Goal: Navigation & Orientation: Find specific page/section

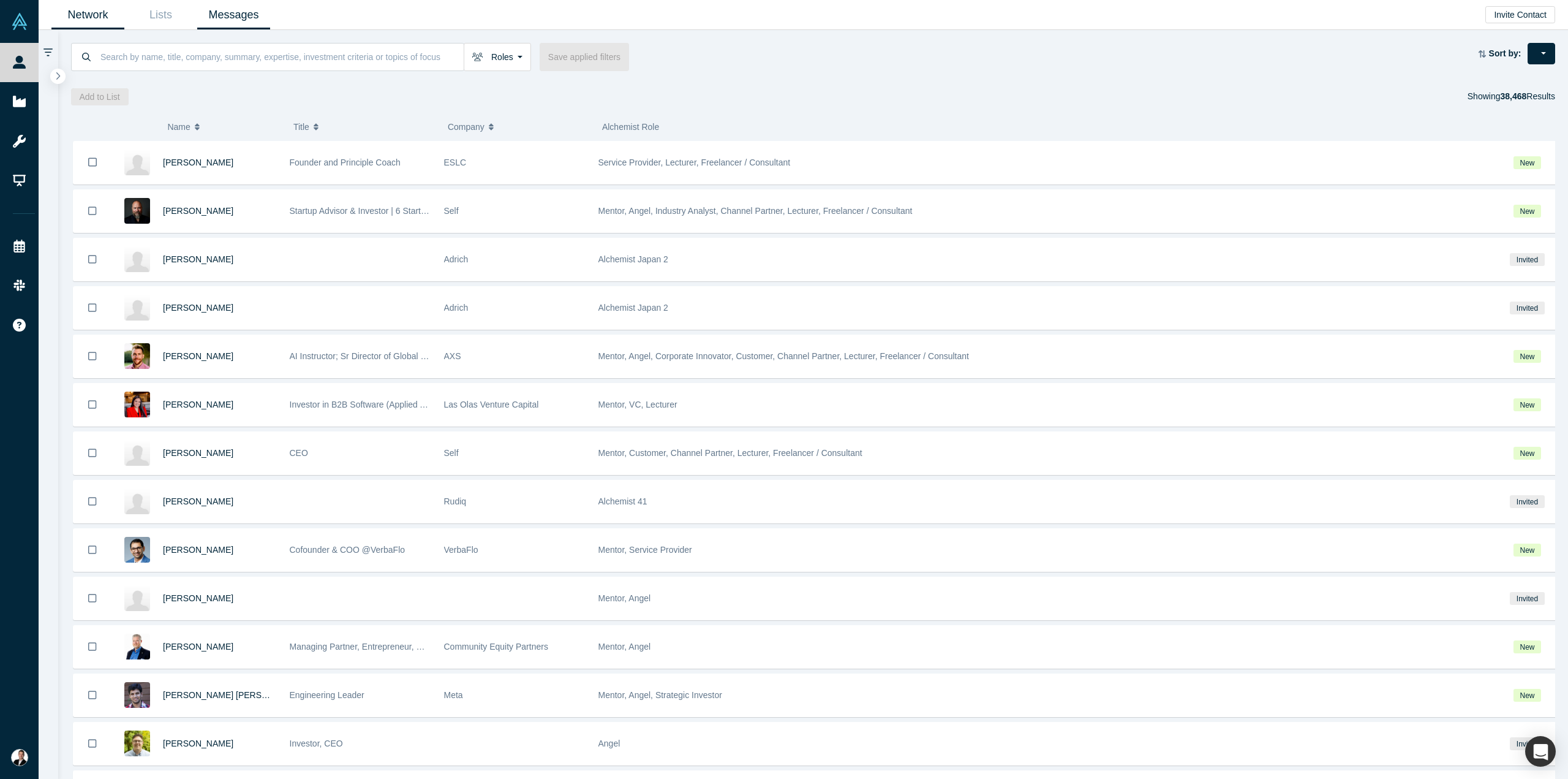
click at [226, 21] on link "Messages" at bounding box center [234, 15] width 73 height 29
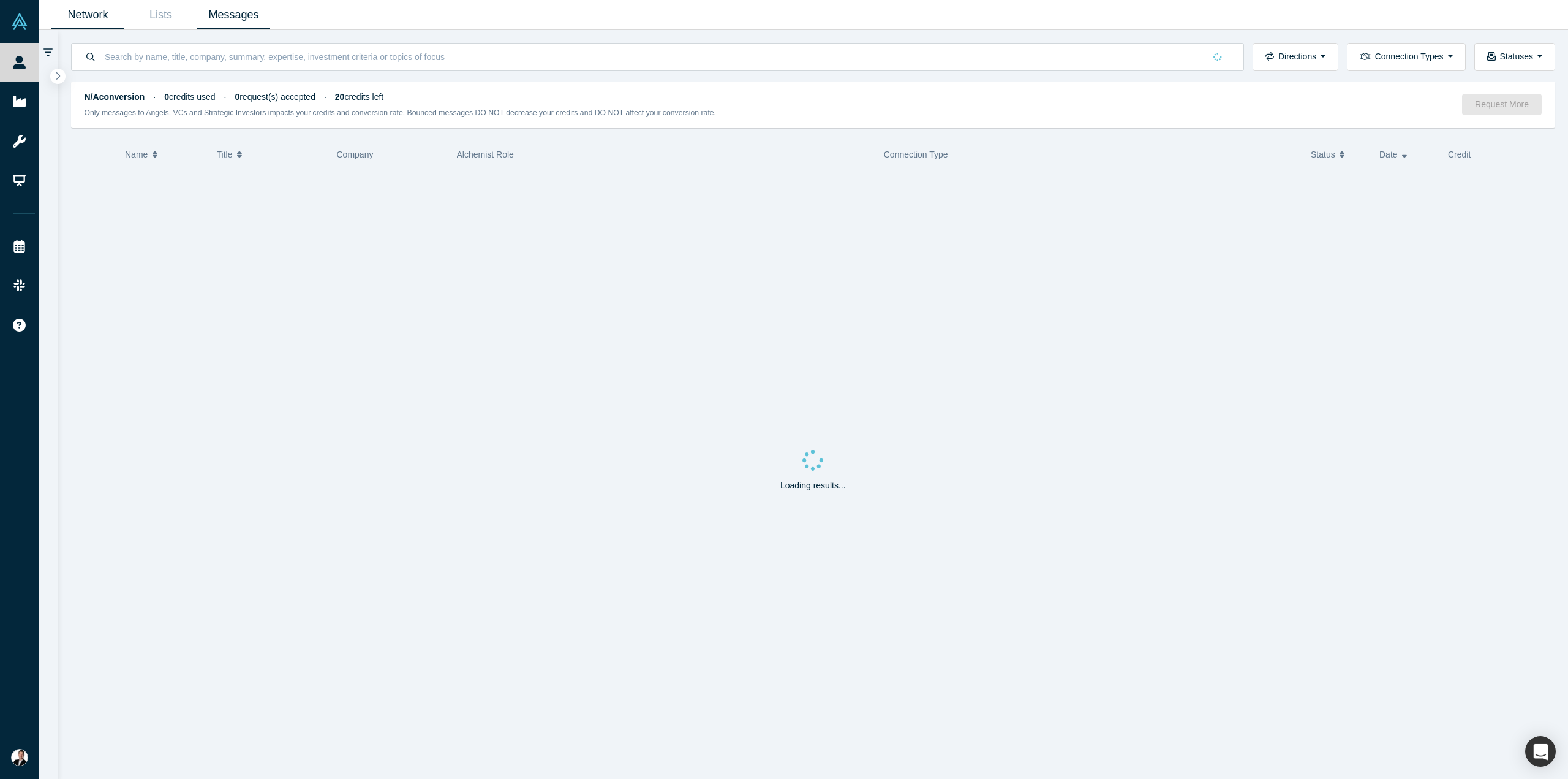
click at [105, 13] on link "Network" at bounding box center [88, 15] width 73 height 29
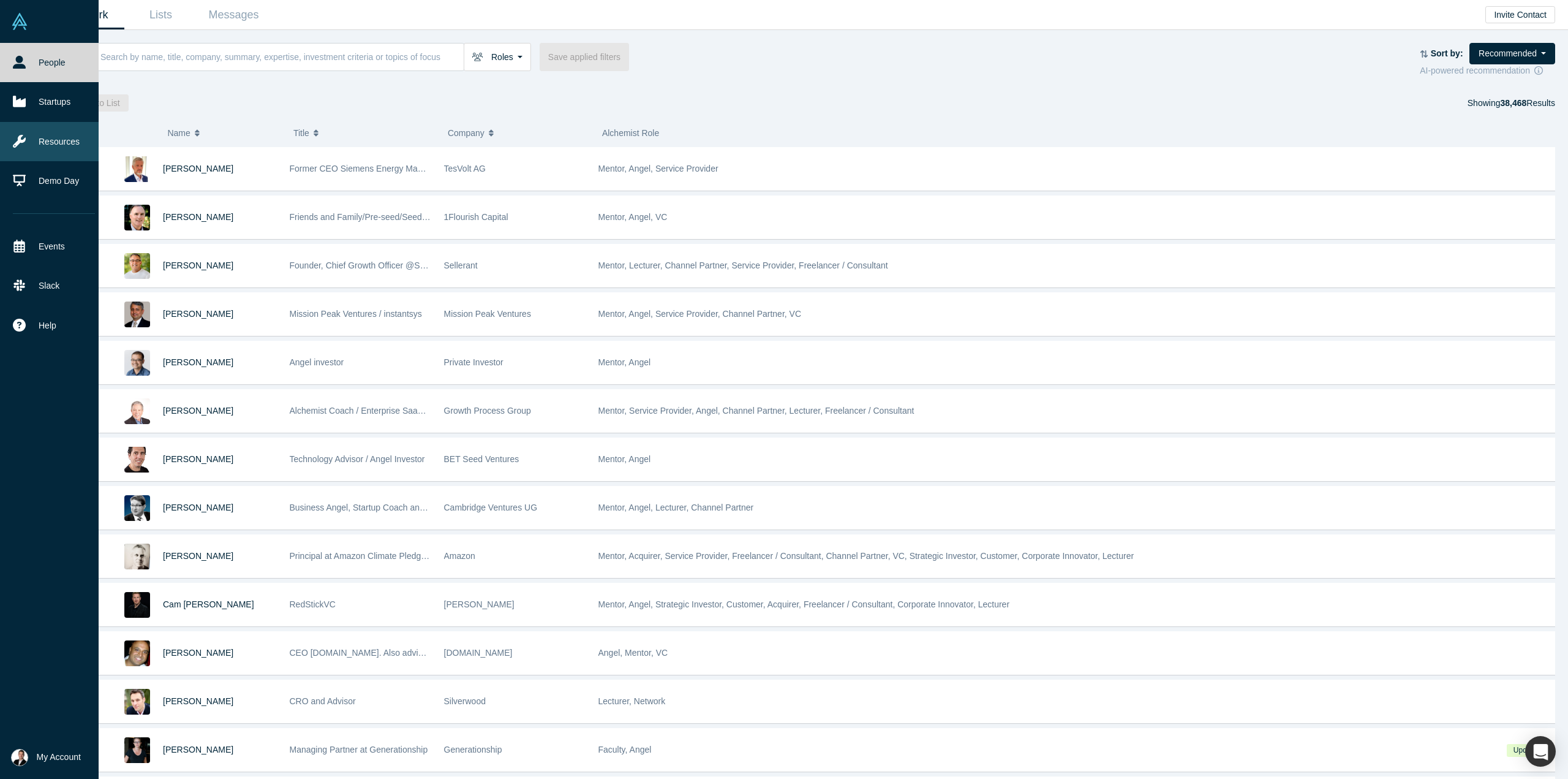
click at [61, 132] on link "Resources" at bounding box center [54, 141] width 108 height 39
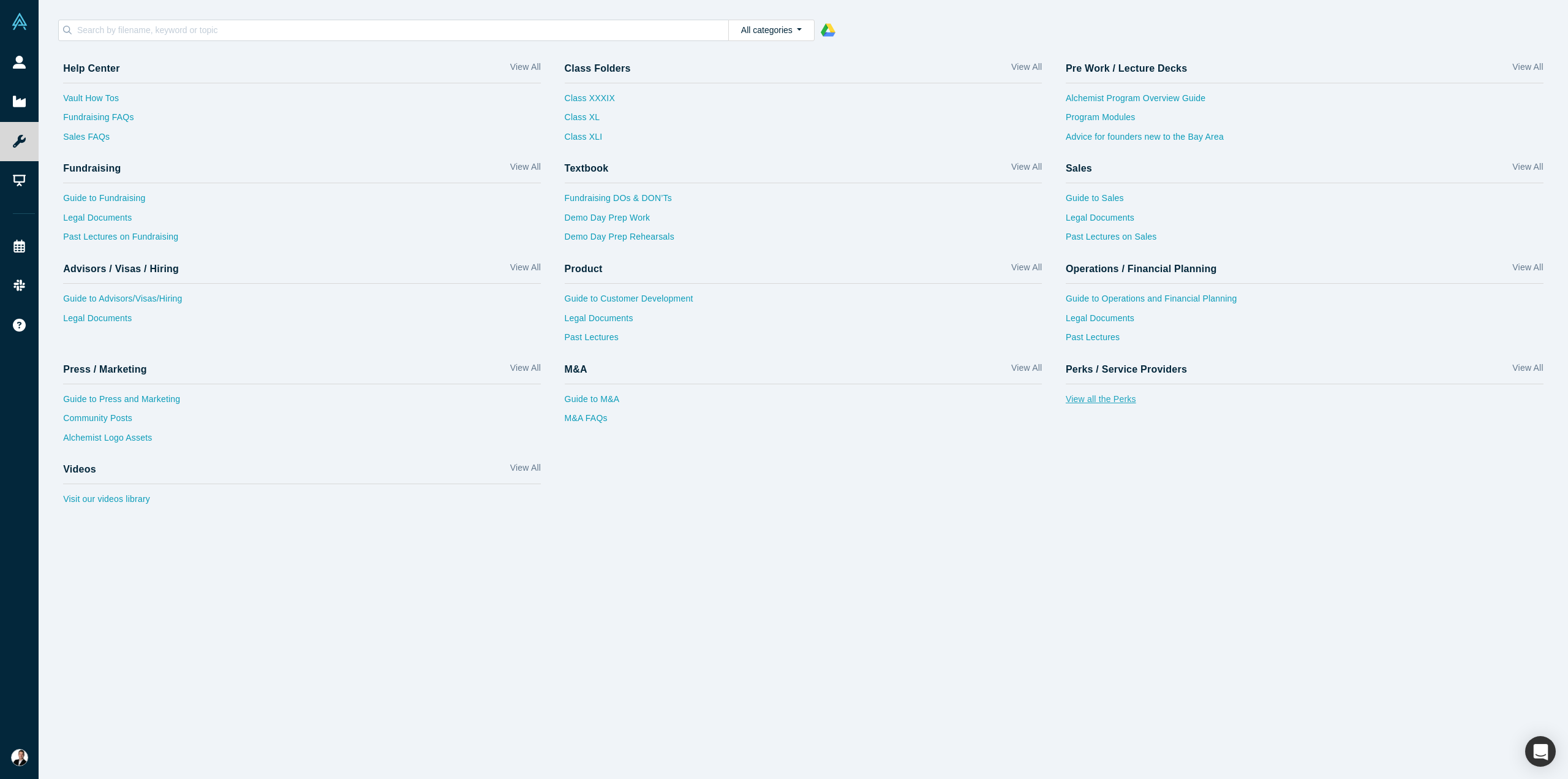
click at [1110, 401] on link "View all the Perks" at bounding box center [1305, 402] width 478 height 20
